Goal: Find specific page/section: Find specific page/section

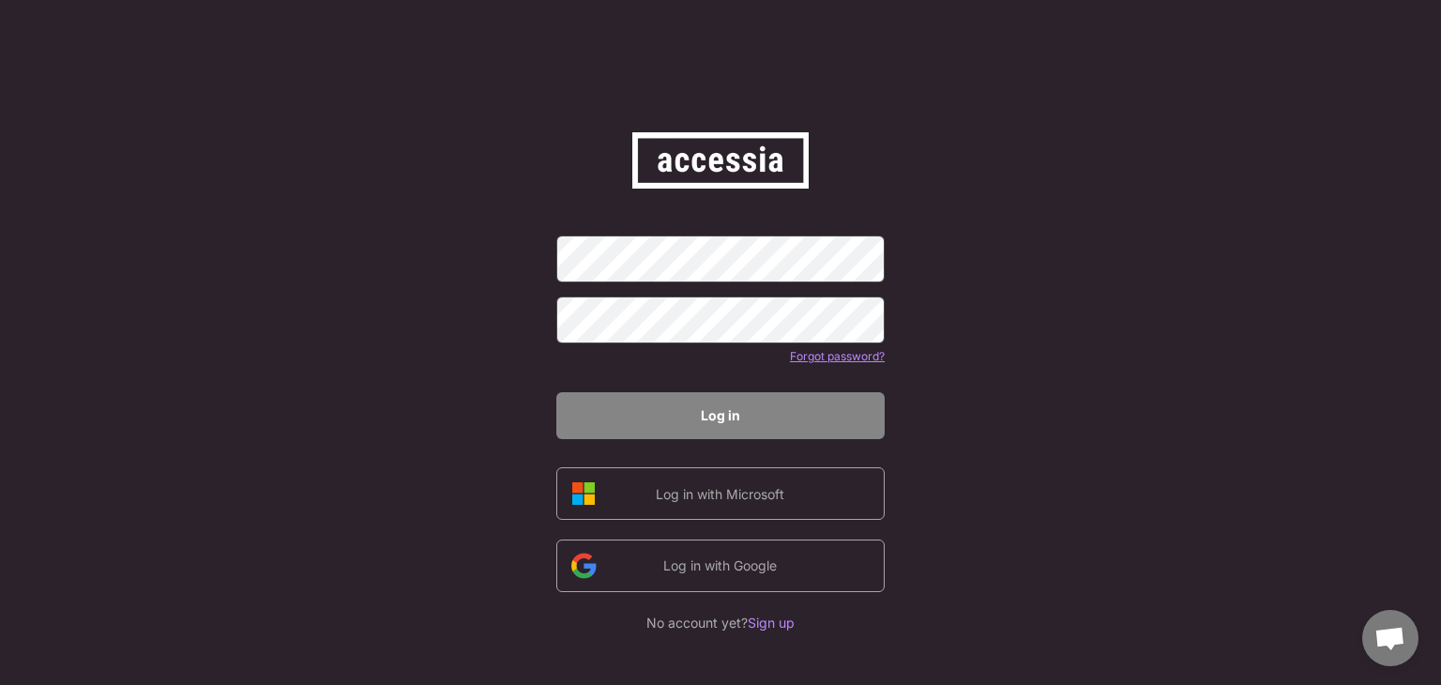
drag, startPoint x: 1082, startPoint y: 315, endPoint x: 1073, endPoint y: 314, distance: 9.4
click at [1083, 315] on div "Forgot password? Log in Log in with Microsoft Log in with Google No account yet…" at bounding box center [720, 342] width 1441 height 685
click at [901, 377] on div "Forgot password? Log in Log in with Microsoft Log in with Google No account yet…" at bounding box center [720, 342] width 1441 height 685
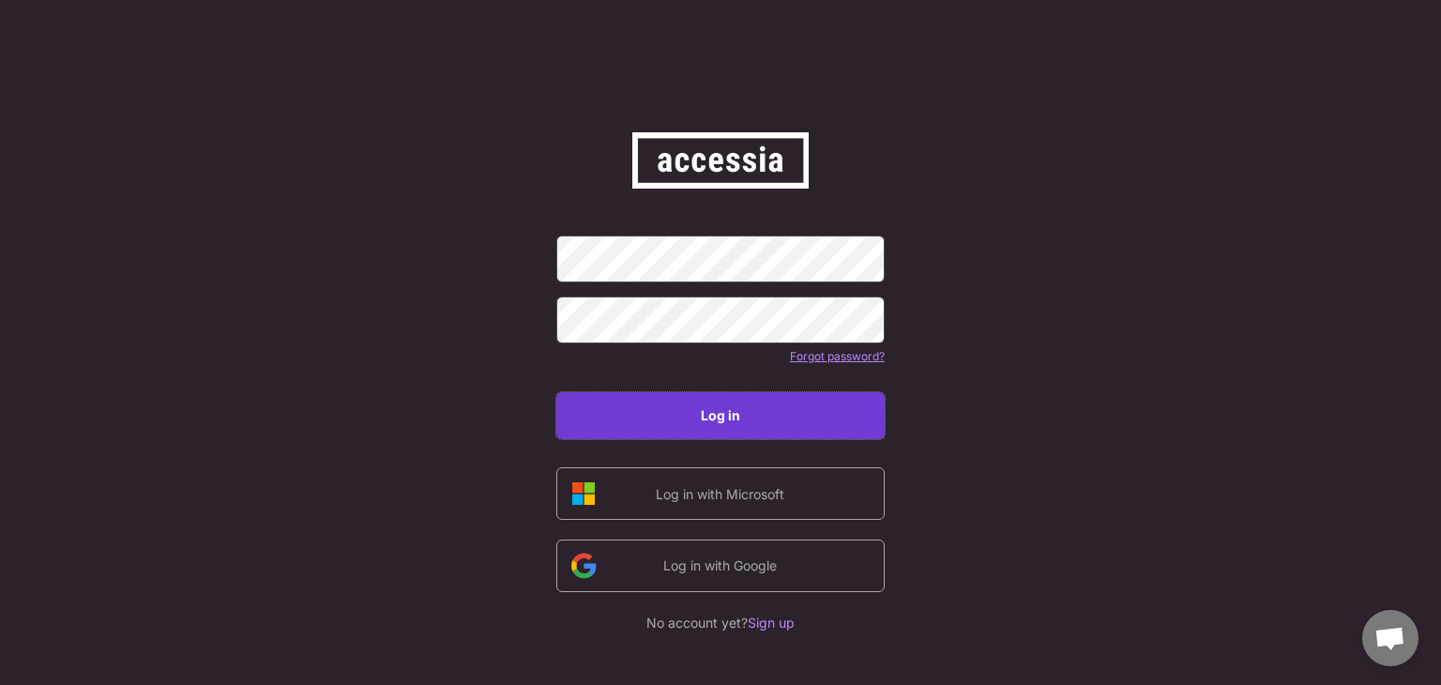
click at [736, 424] on button "Log in" at bounding box center [720, 415] width 328 height 47
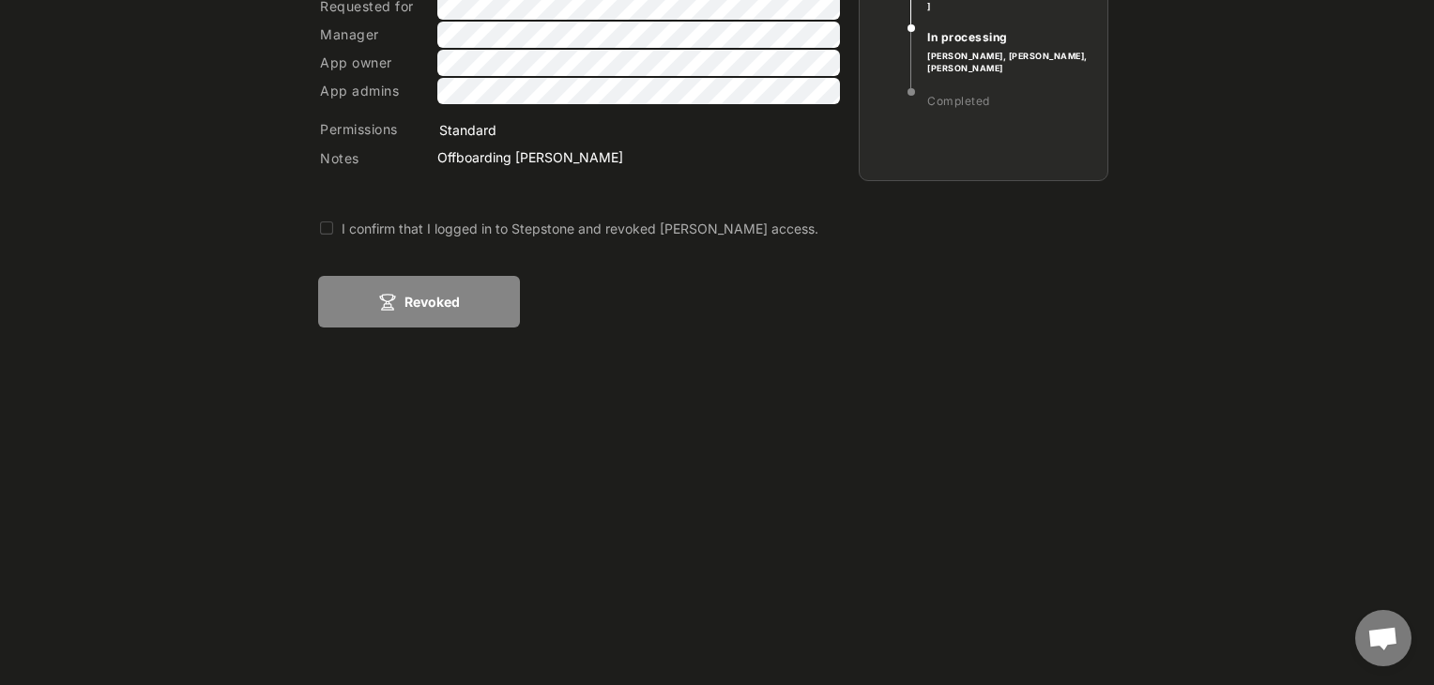
scroll to position [94, 0]
